Goal: Information Seeking & Learning: Learn about a topic

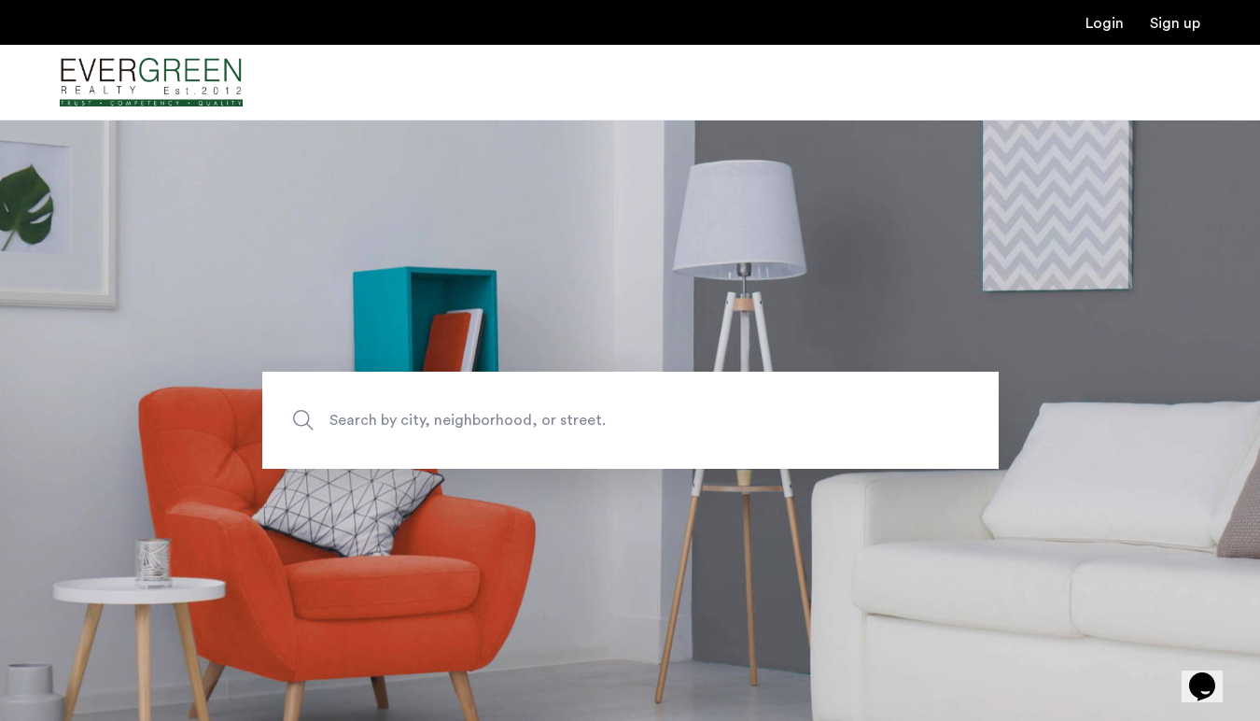
click at [559, 419] on span "Search by city, neighborhood, or street." at bounding box center [587, 420] width 515 height 25
click at [559, 419] on input "Search by city, neighborhood, or street." at bounding box center [630, 420] width 737 height 97
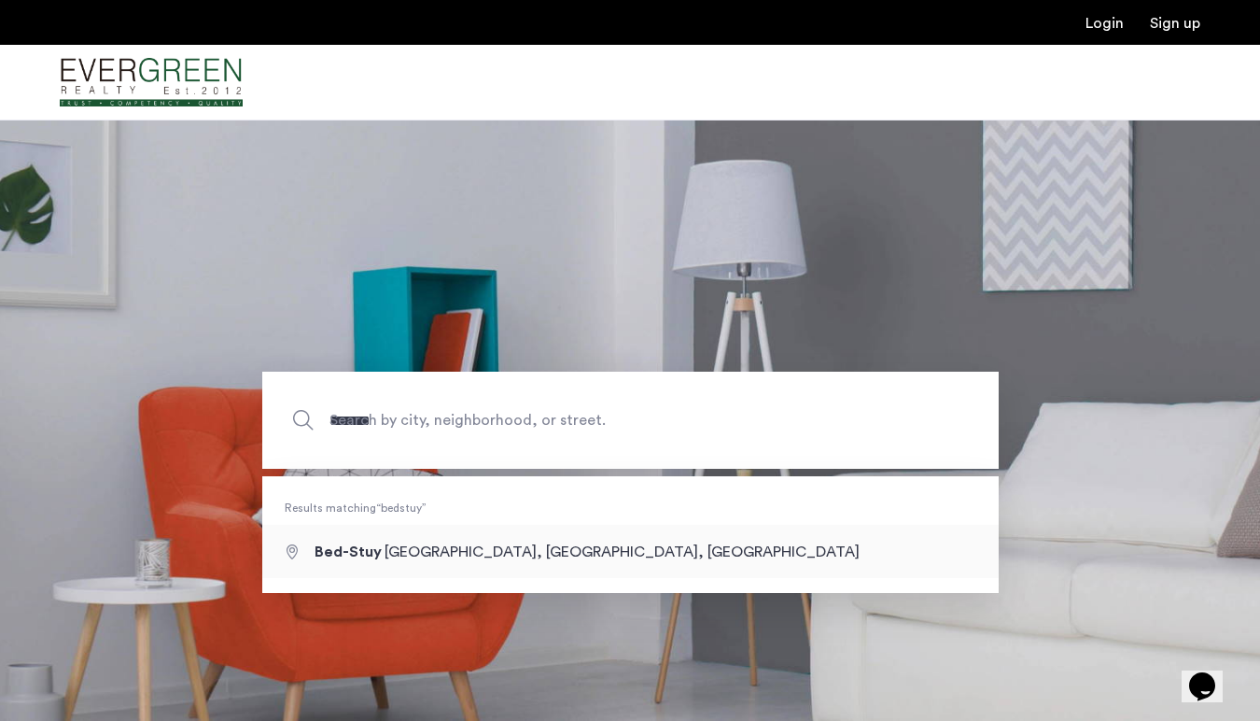
type input "**********"
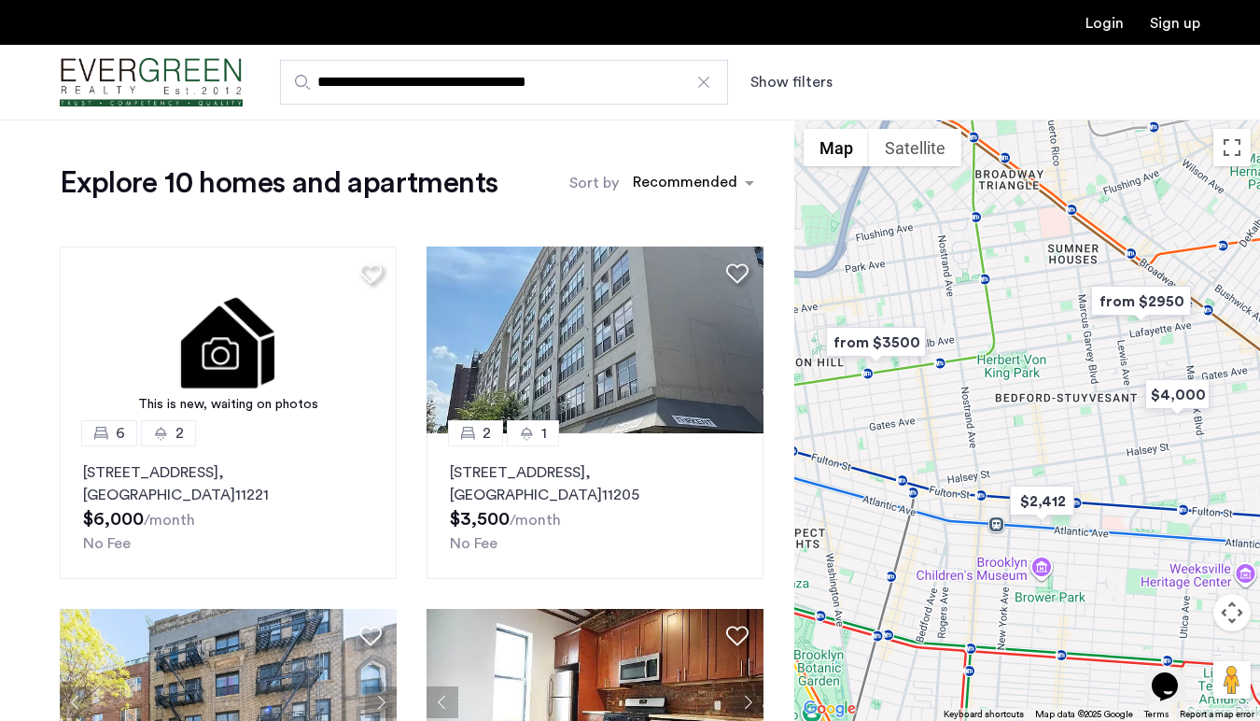
click at [1153, 301] on img "from $2950" at bounding box center [1141, 301] width 115 height 42
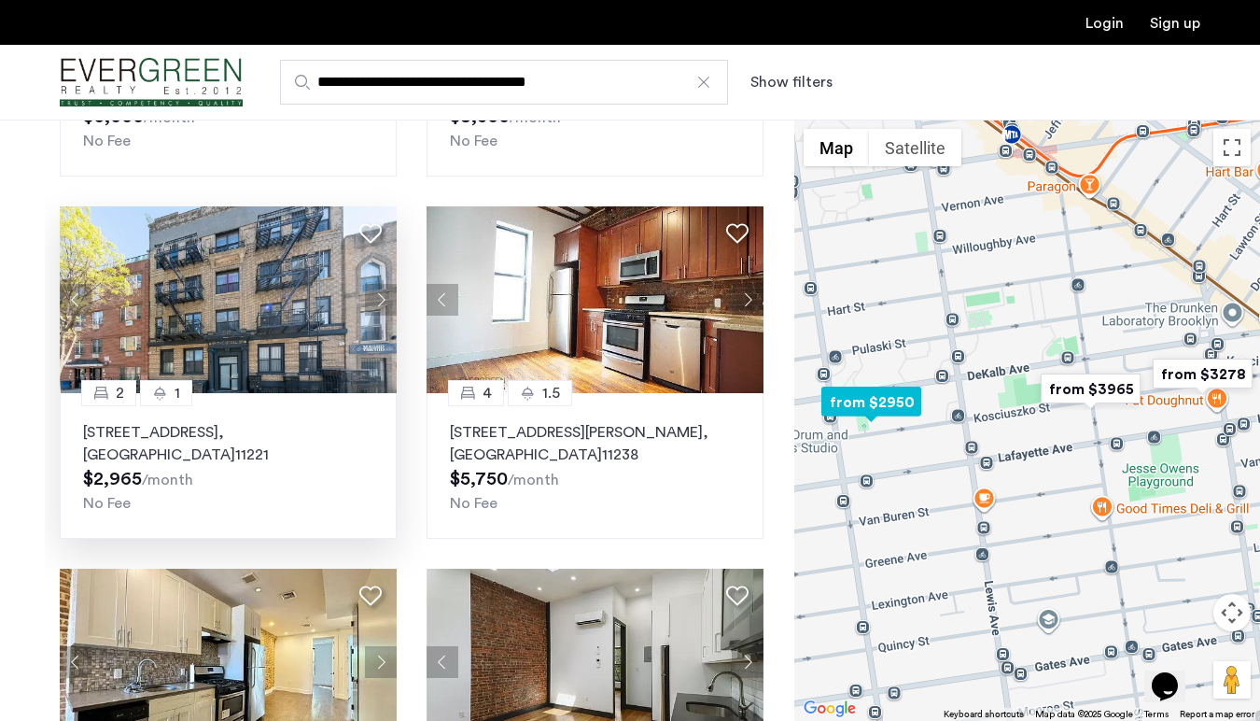
scroll to position [277, 0]
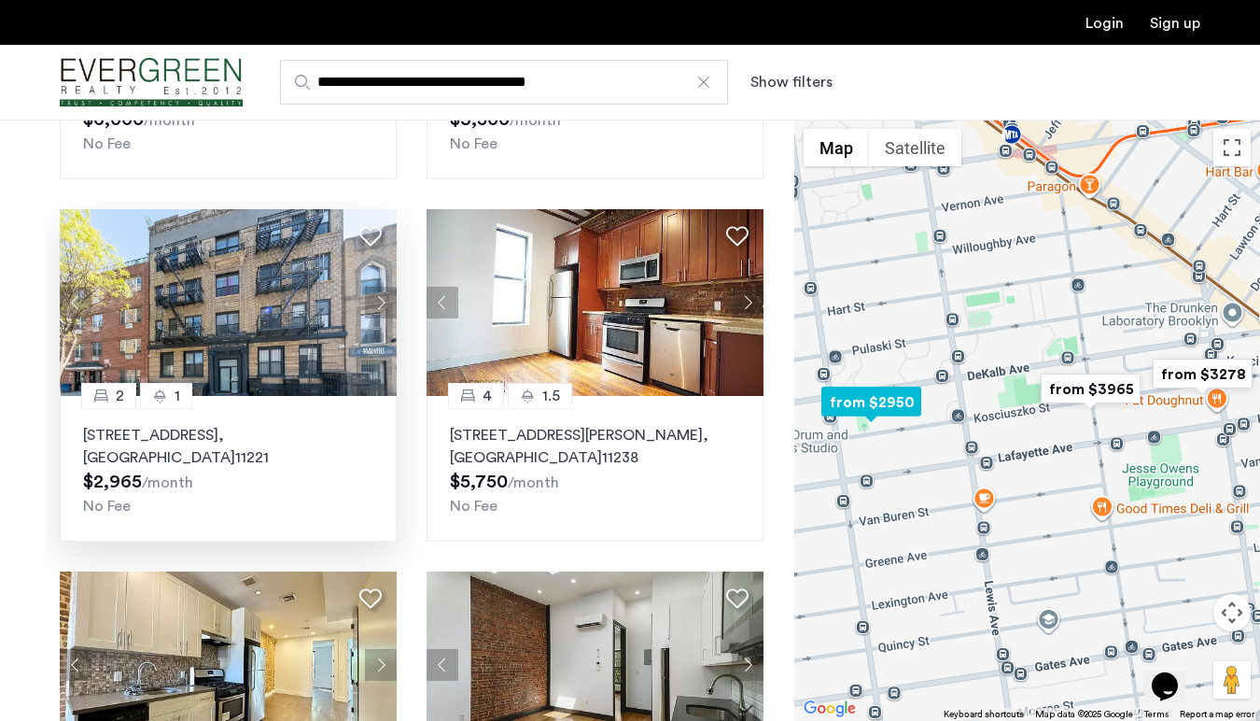
click at [380, 297] on button "Next apartment" at bounding box center [381, 303] width 32 height 32
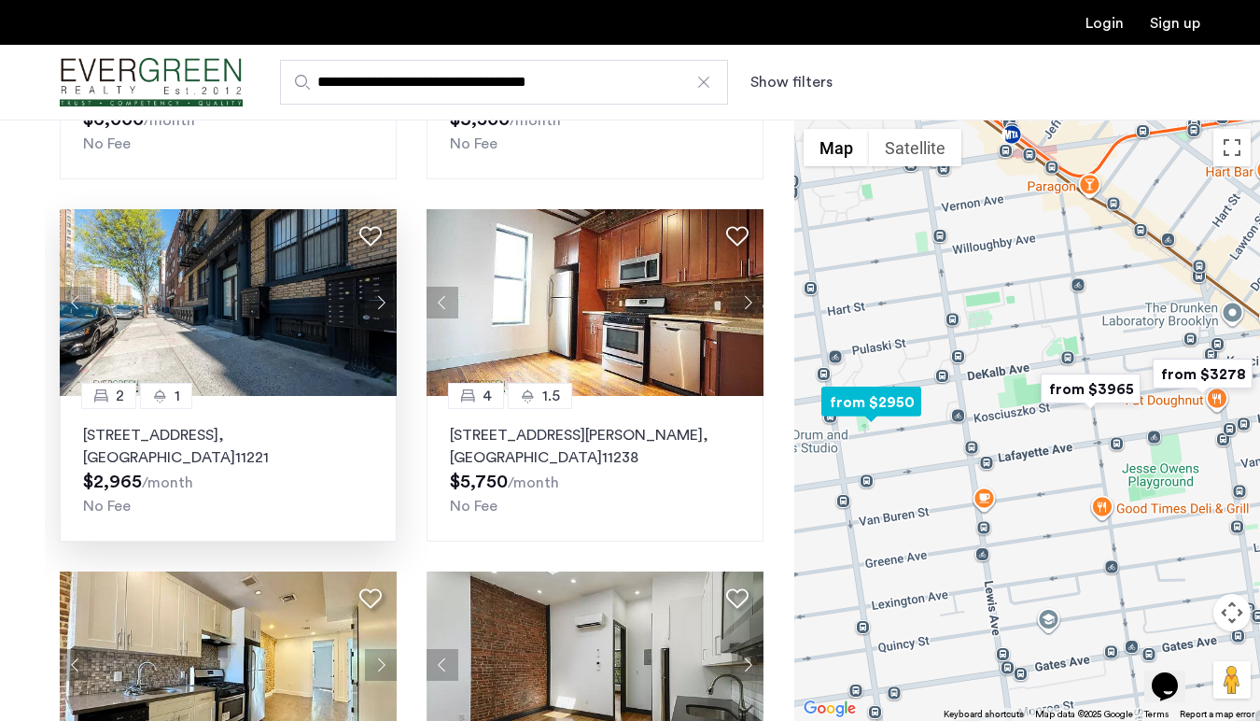
click at [380, 297] on button "Next apartment" at bounding box center [381, 303] width 32 height 32
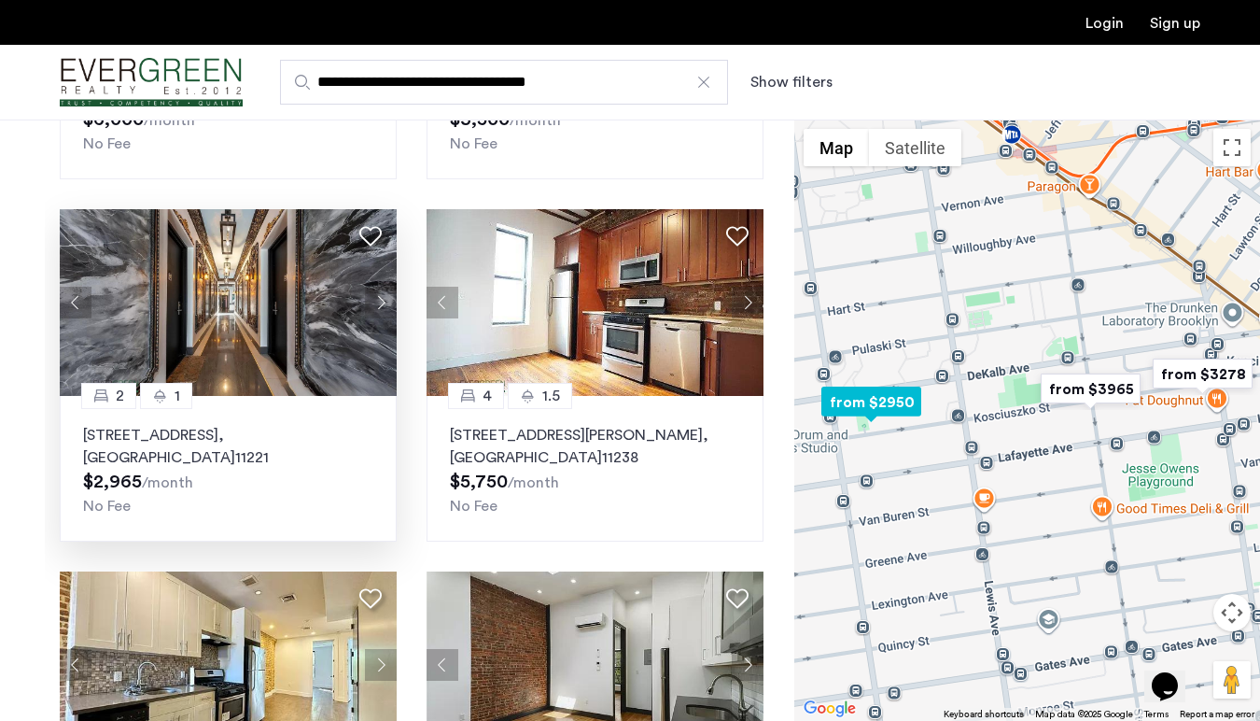
click at [380, 297] on button "Next apartment" at bounding box center [381, 303] width 32 height 32
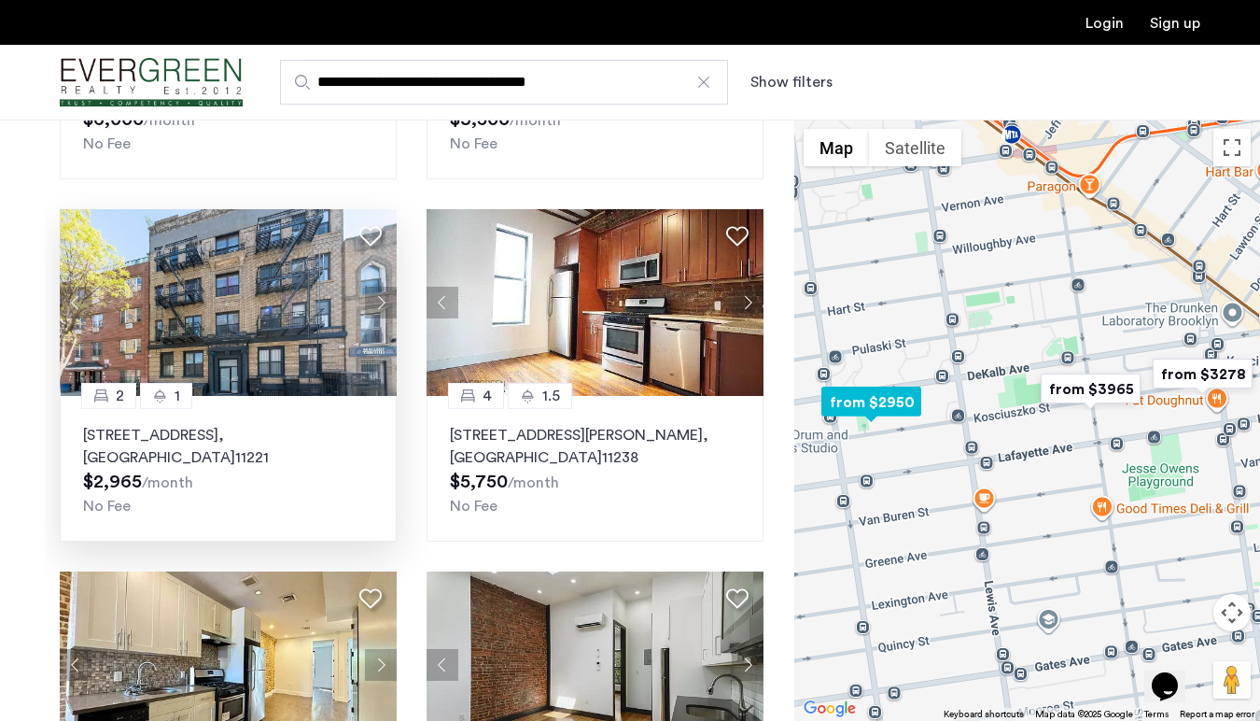
click at [380, 297] on button "Next apartment" at bounding box center [381, 303] width 32 height 32
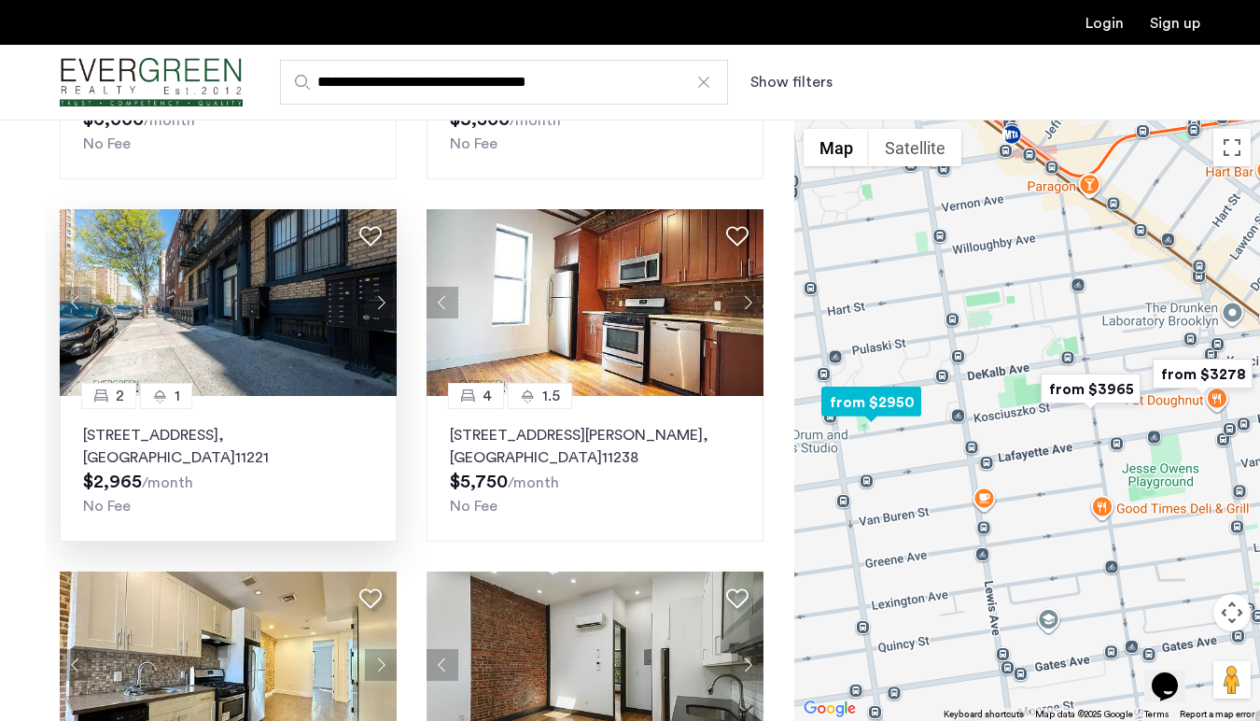
click at [380, 297] on button "Next apartment" at bounding box center [381, 303] width 32 height 32
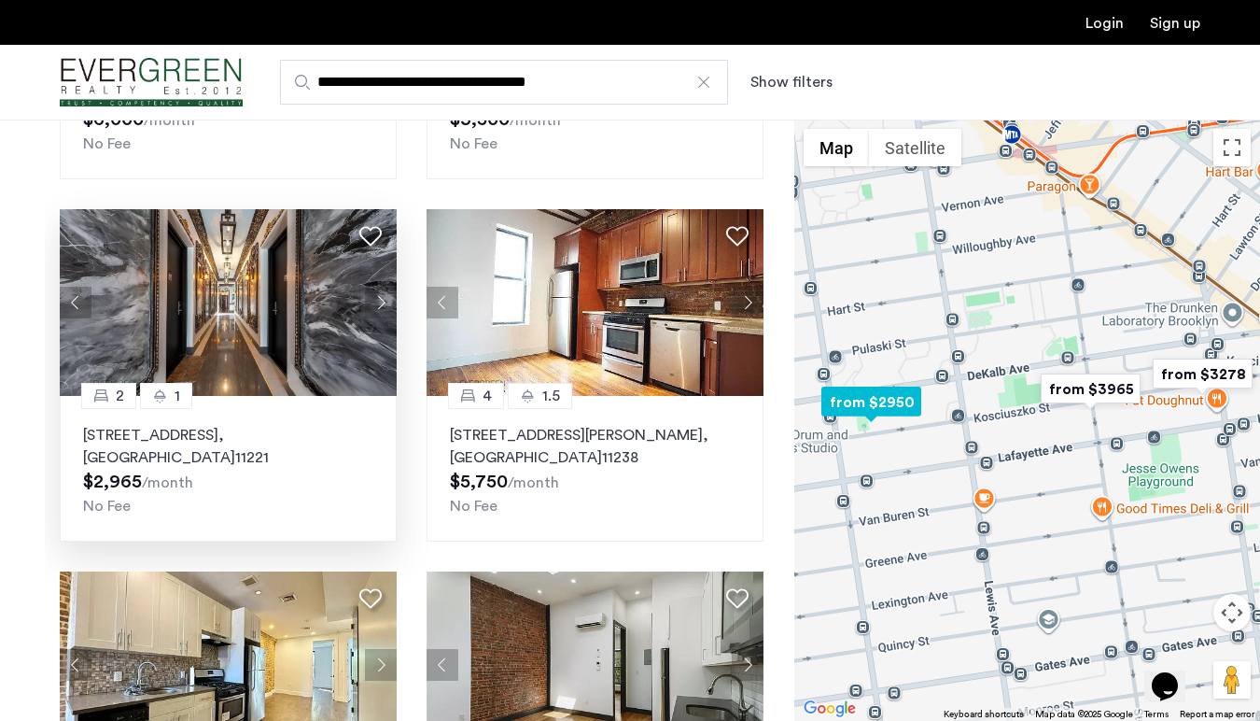
click at [380, 297] on button "Next apartment" at bounding box center [381, 303] width 32 height 32
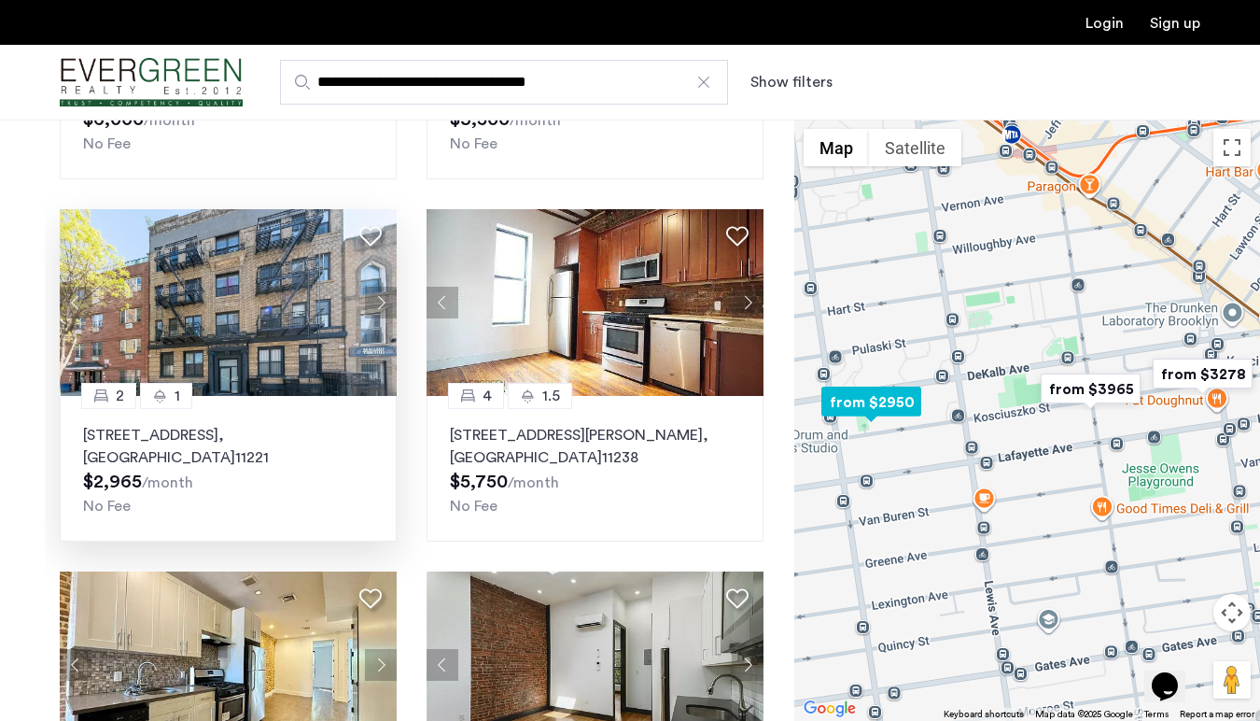
click at [380, 297] on button "Next apartment" at bounding box center [381, 303] width 32 height 32
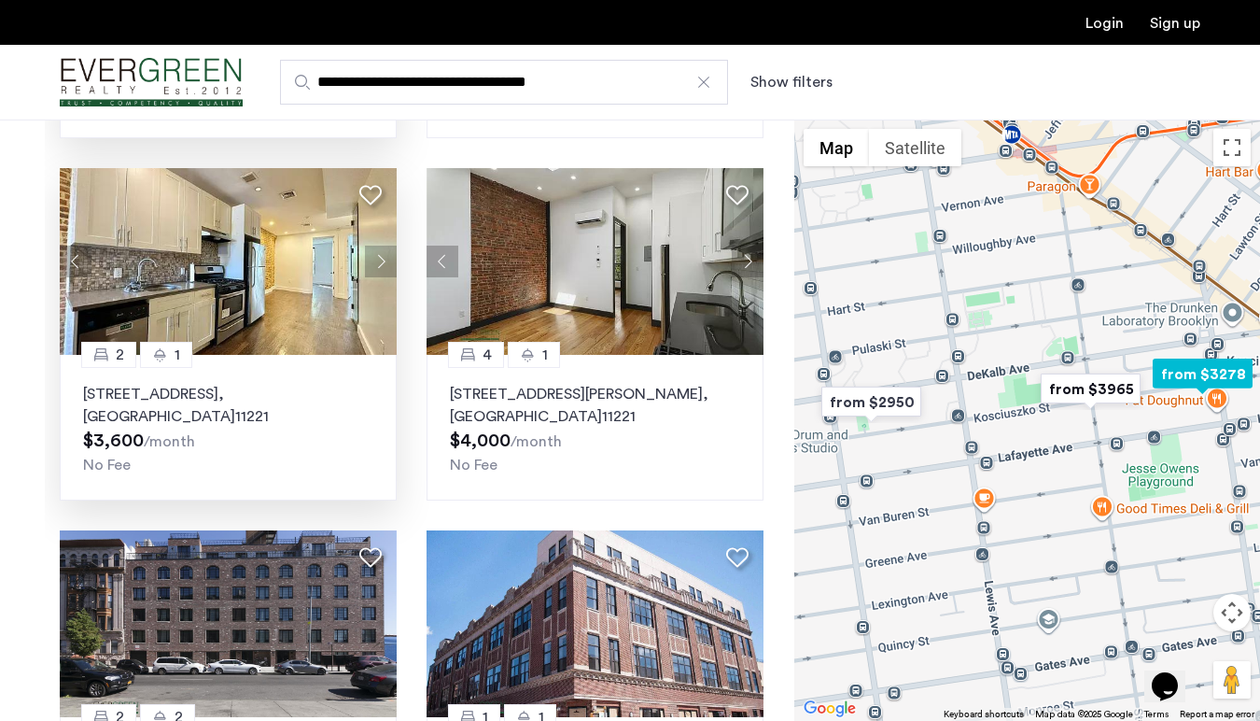
scroll to position [686, 0]
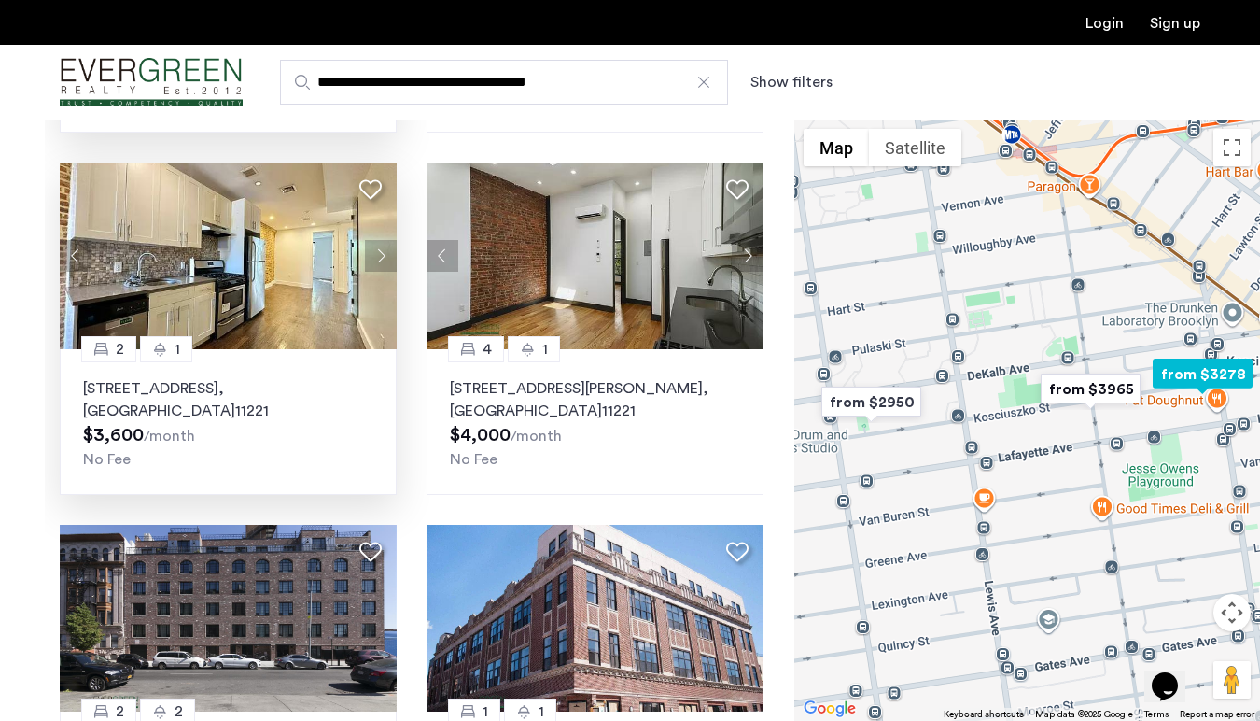
click at [382, 245] on button "Next apartment" at bounding box center [381, 256] width 32 height 32
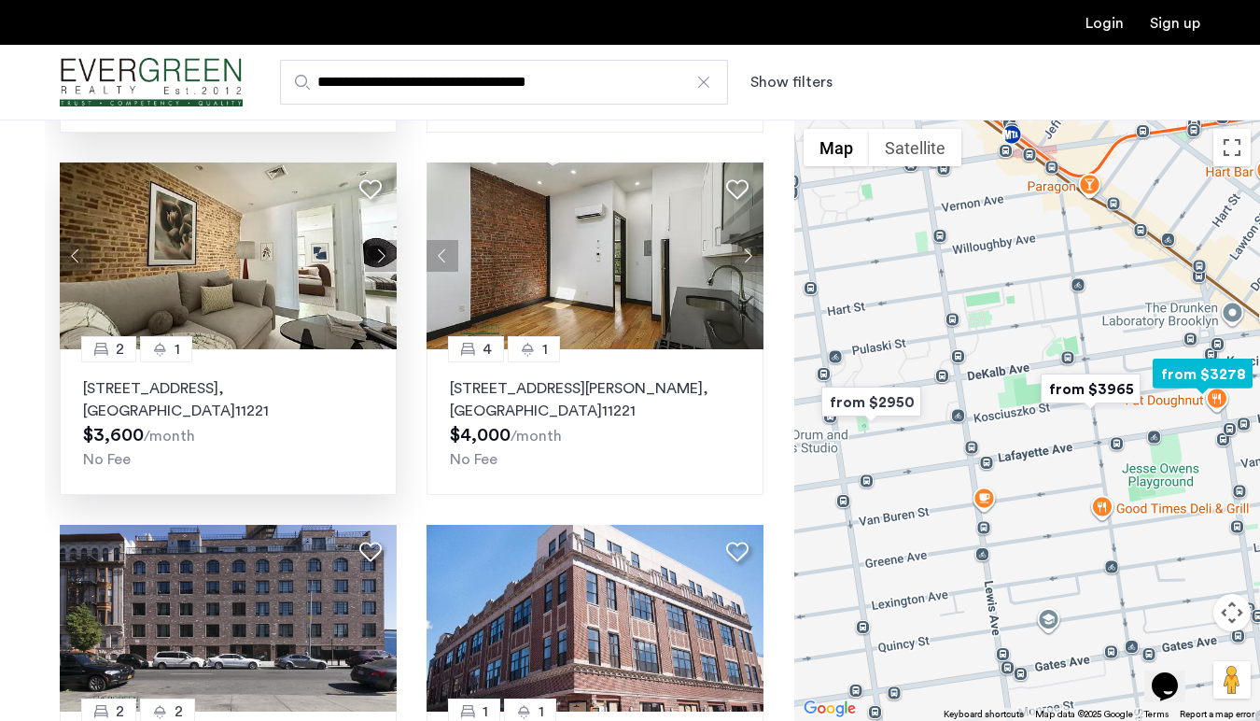
click at [382, 245] on button "Next apartment" at bounding box center [381, 256] width 32 height 32
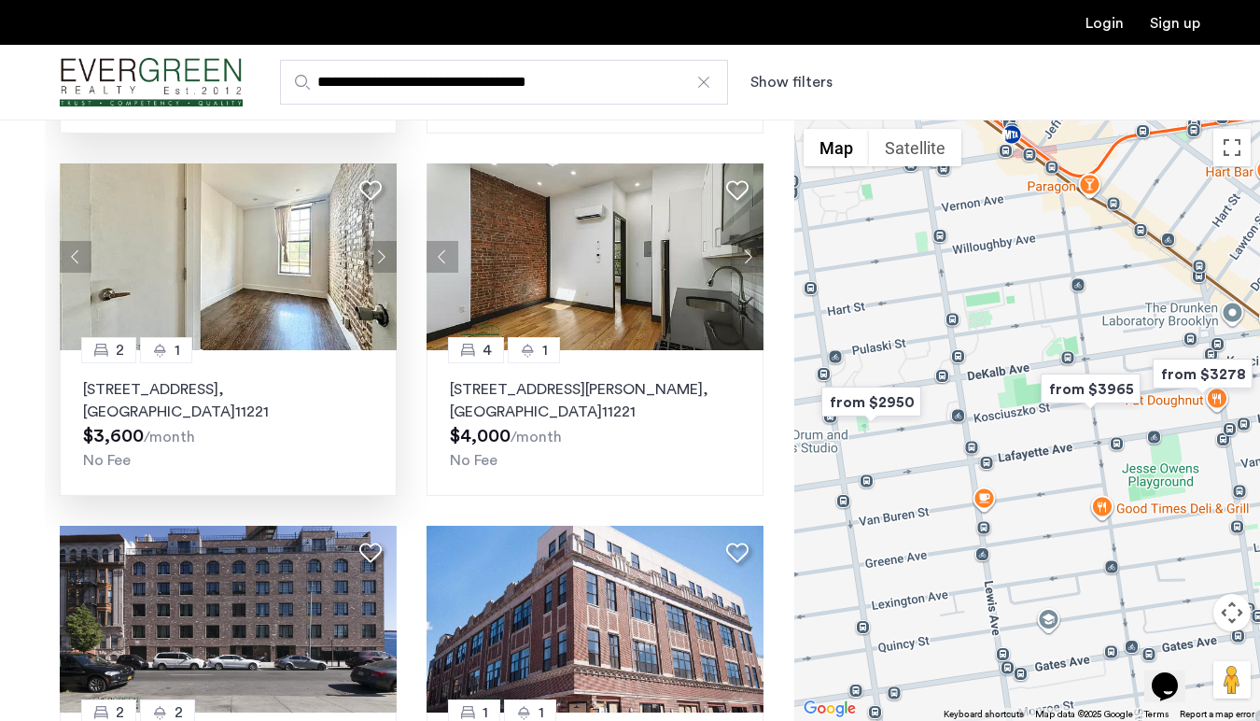
scroll to position [0, 0]
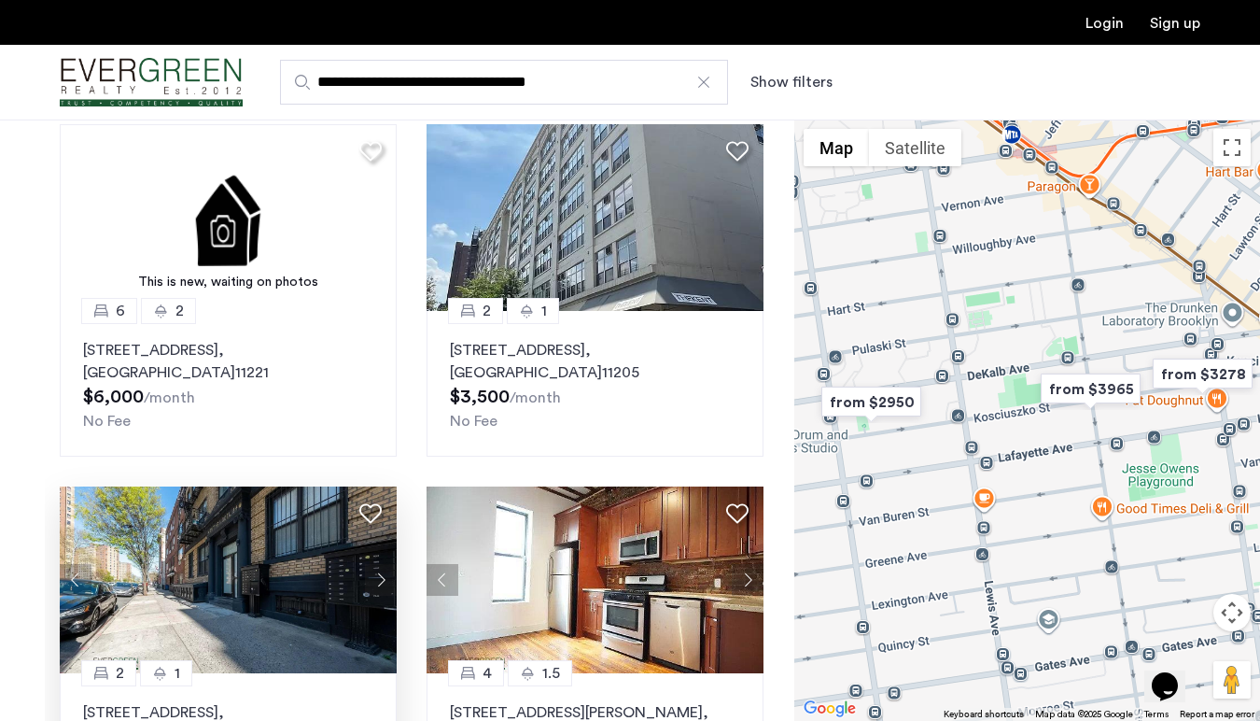
click at [1230, 615] on button "Map camera controls" at bounding box center [1232, 612] width 37 height 37
click at [1197, 653] on div "Opens Chat This icon Opens the chat window." at bounding box center [1174, 653] width 45 height 0
click at [1192, 653] on div "Opens Chat This icon Opens the chat window." at bounding box center [1174, 653] width 45 height 0
click at [1191, 653] on div "Opens Chat This icon Opens the chat window." at bounding box center [1174, 653] width 45 height 0
click at [1192, 644] on button "Zoom out" at bounding box center [1185, 658] width 37 height 37
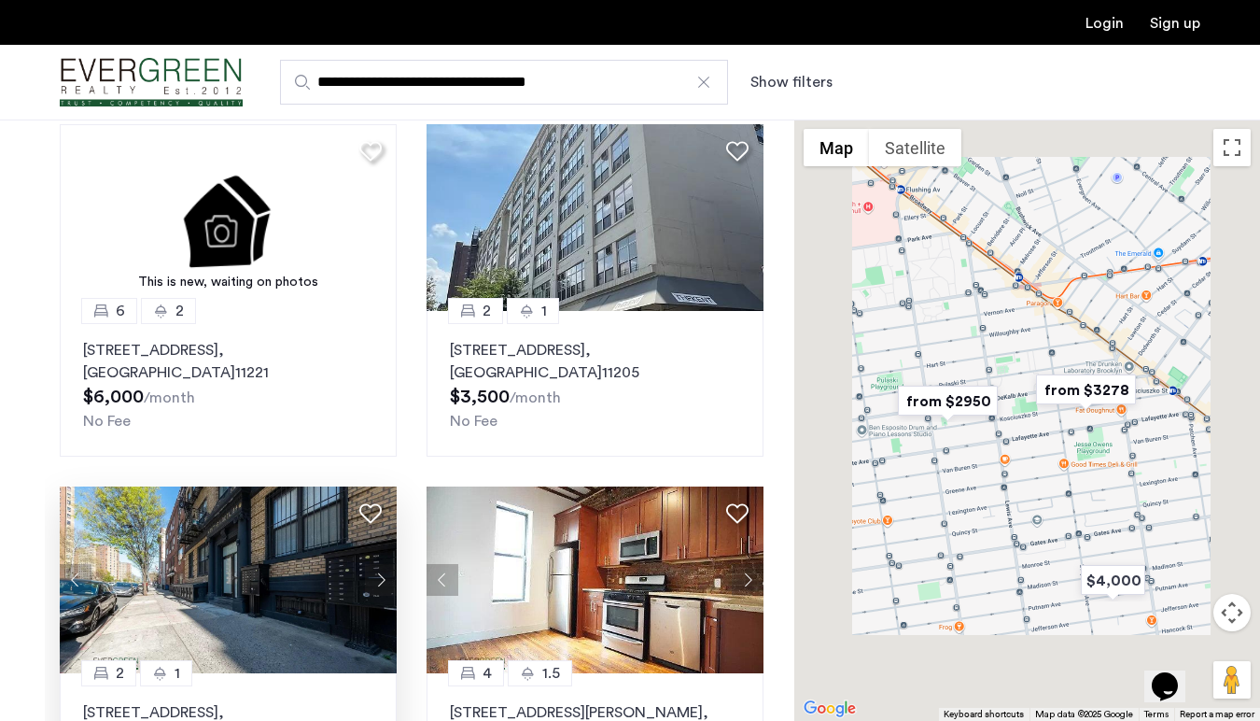
click at [172, 85] on img "Cazamio Logo" at bounding box center [151, 83] width 183 height 70
